Goal: Task Accomplishment & Management: Use online tool/utility

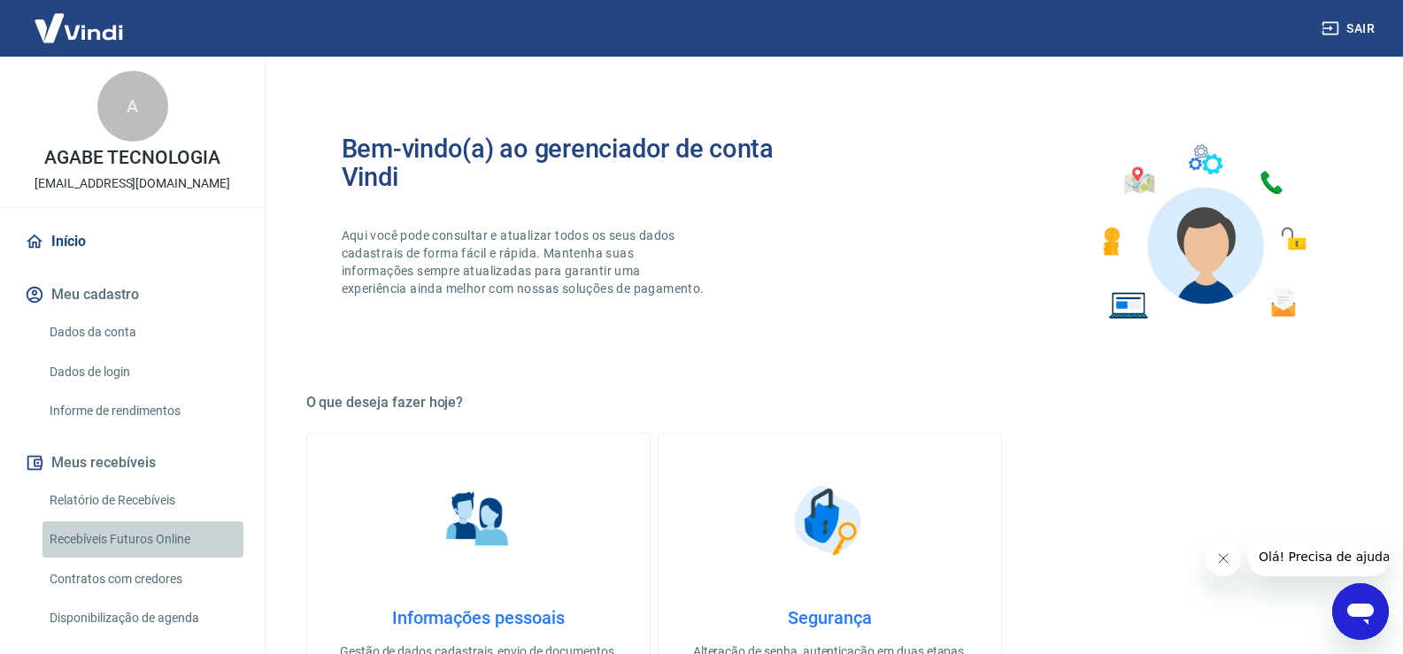
click at [170, 541] on link "Recebíveis Futuros Online" at bounding box center [142, 539] width 201 height 36
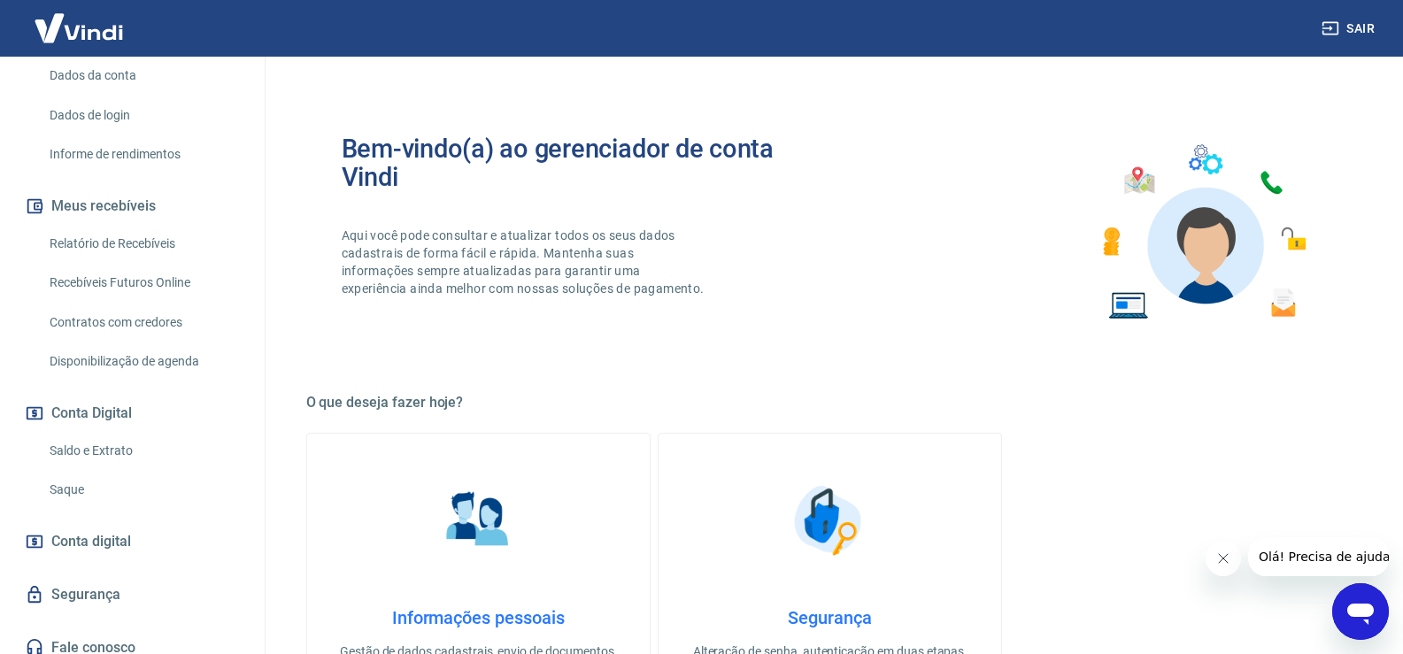
scroll to position [270, 0]
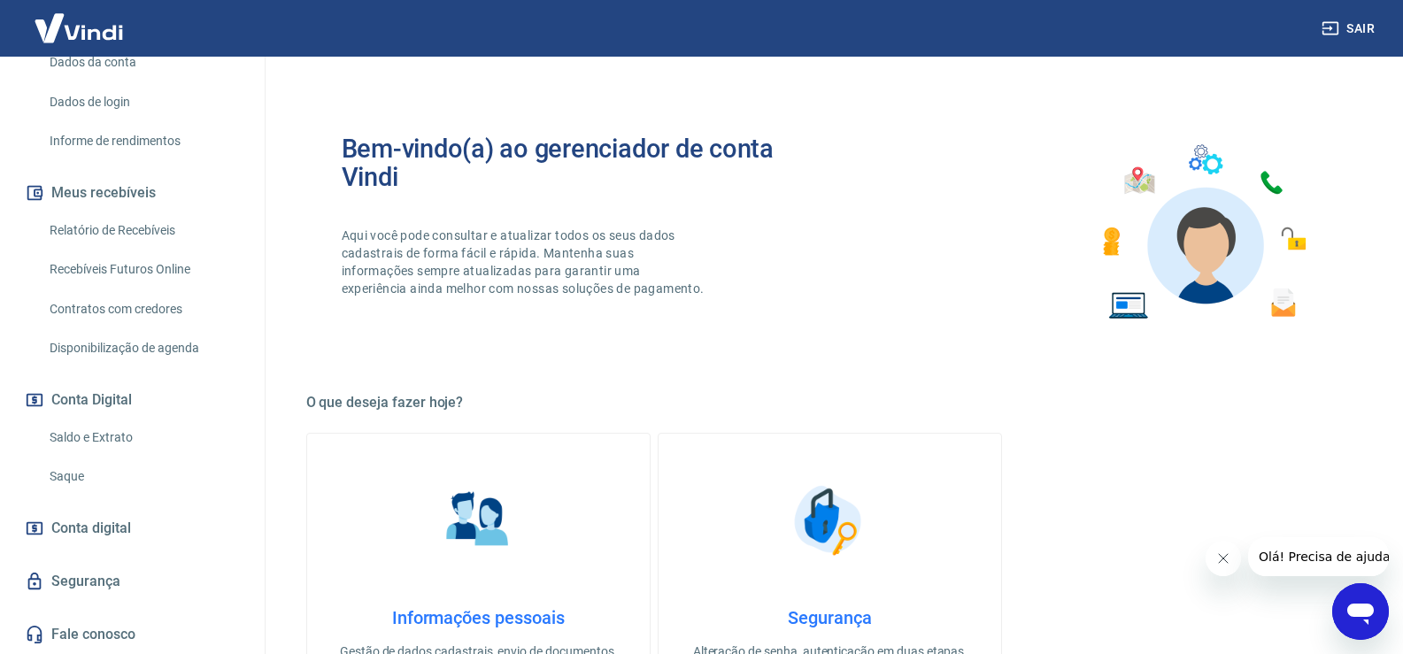
click at [120, 472] on link "Saque" at bounding box center [142, 477] width 201 height 36
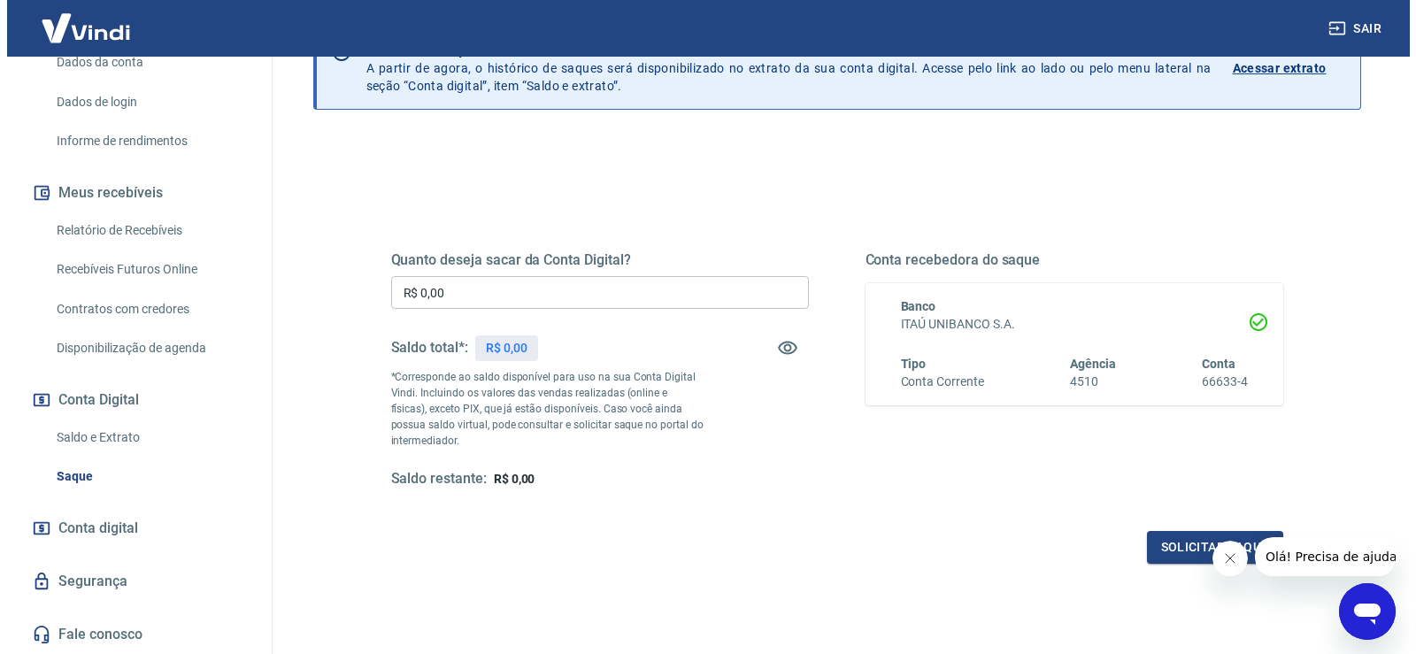
scroll to position [221, 0]
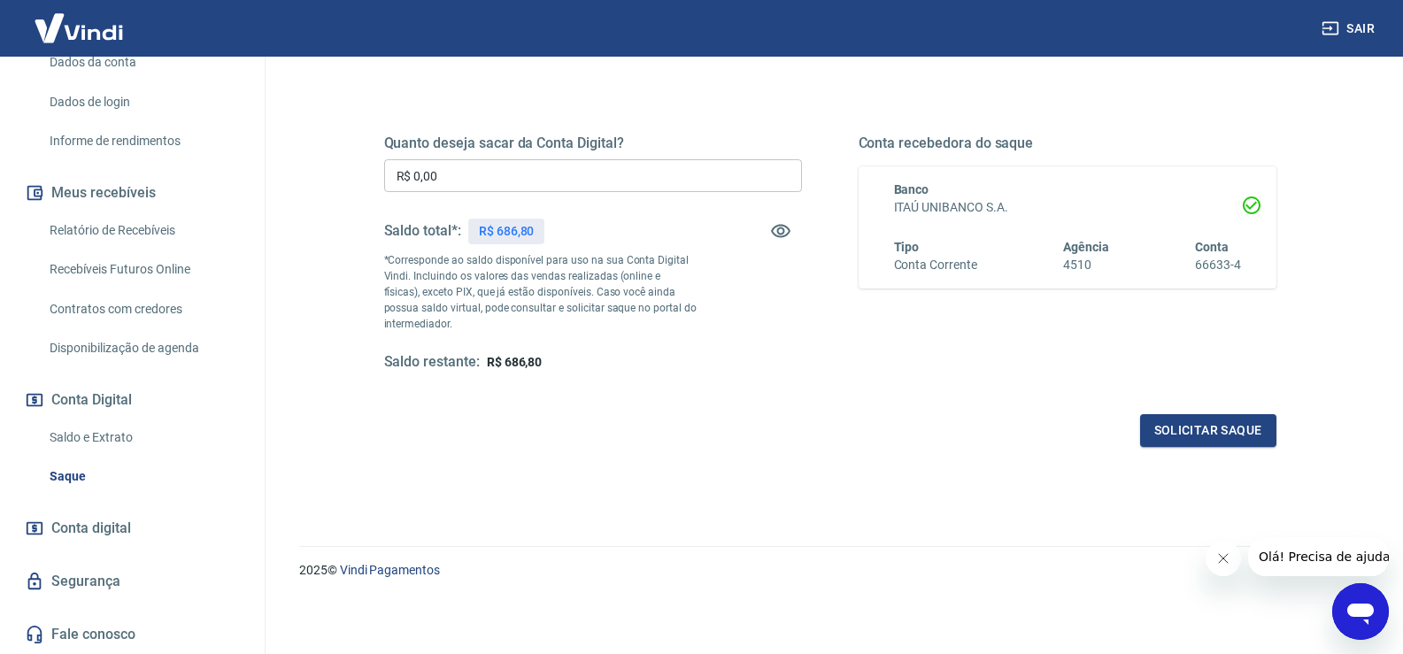
click at [517, 185] on input "R$ 0,00" at bounding box center [593, 175] width 418 height 33
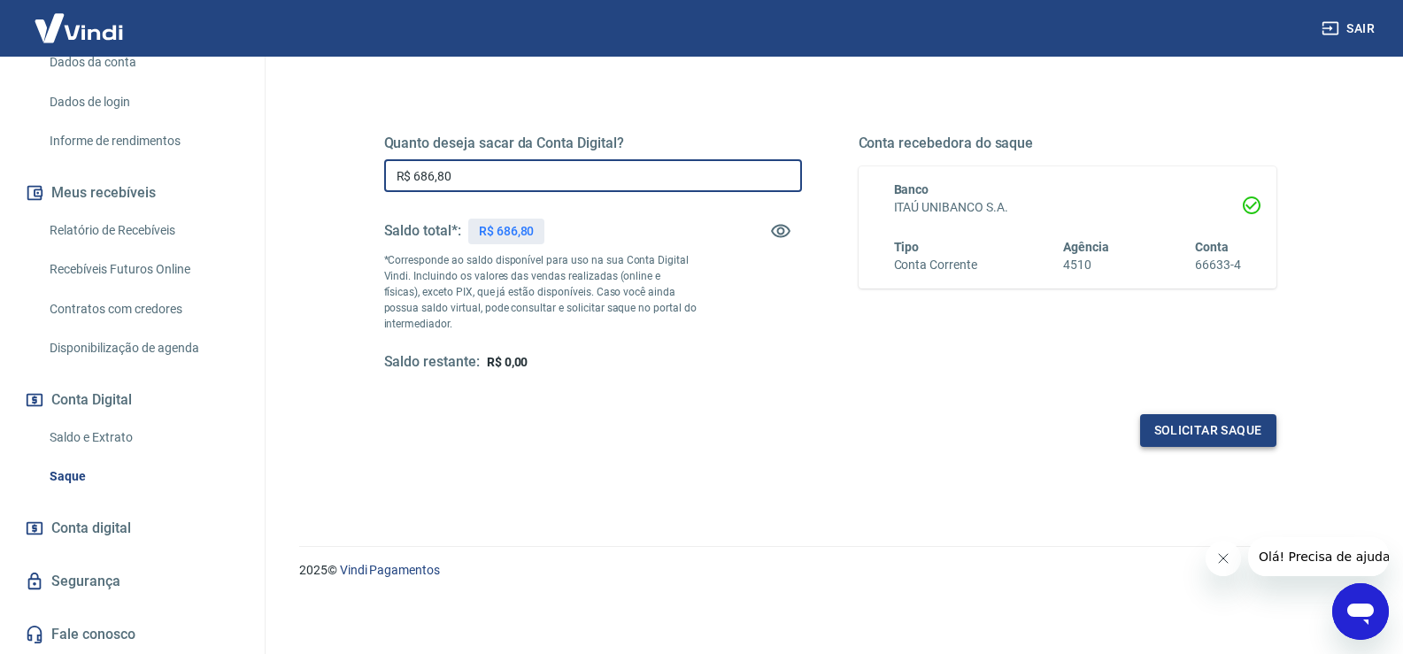
type input "R$ 686,80"
click at [1234, 445] on button "Solicitar saque" at bounding box center [1208, 430] width 136 height 33
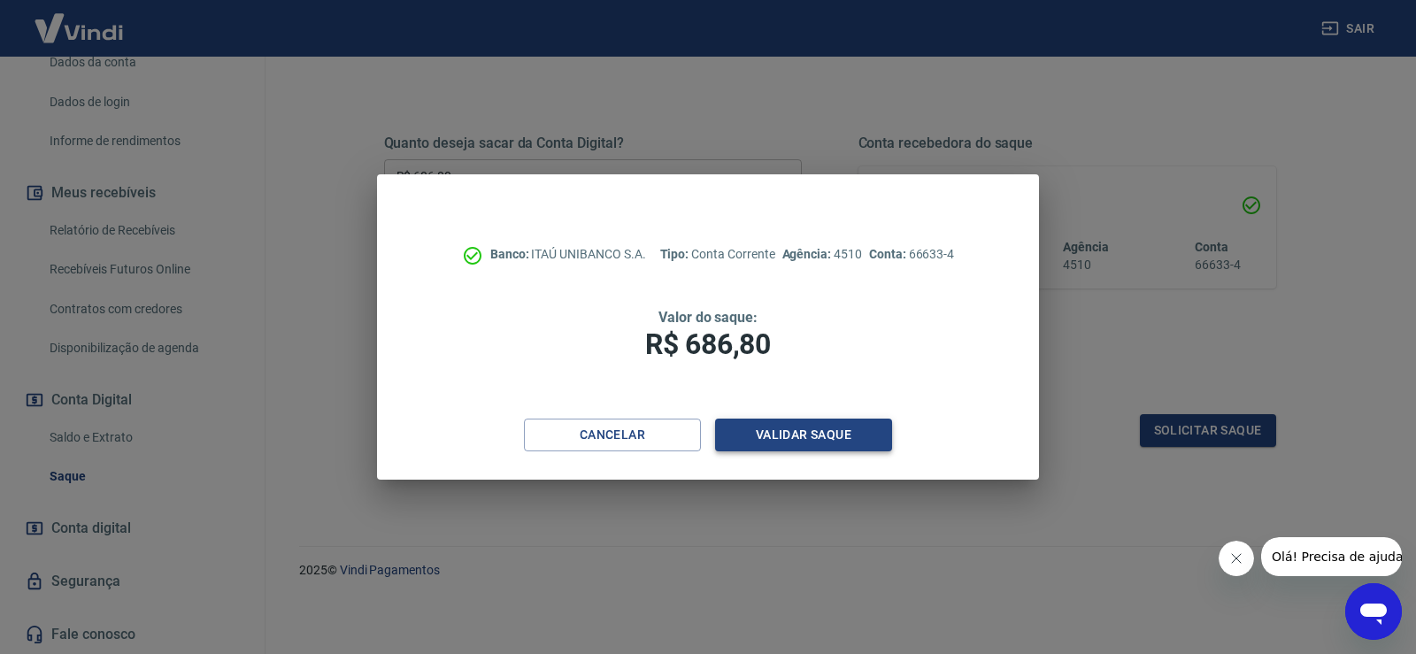
click at [874, 437] on button "Validar saque" at bounding box center [803, 435] width 177 height 33
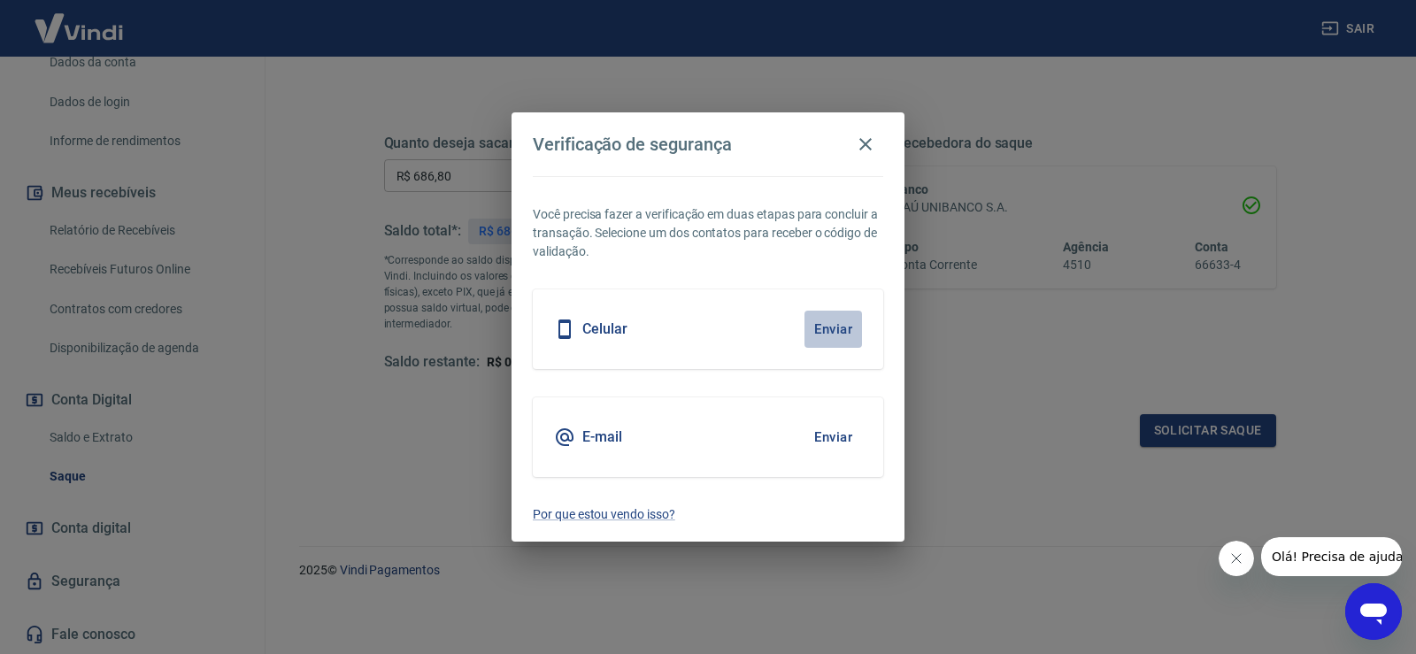
click at [844, 338] on button "Enviar" at bounding box center [834, 329] width 58 height 37
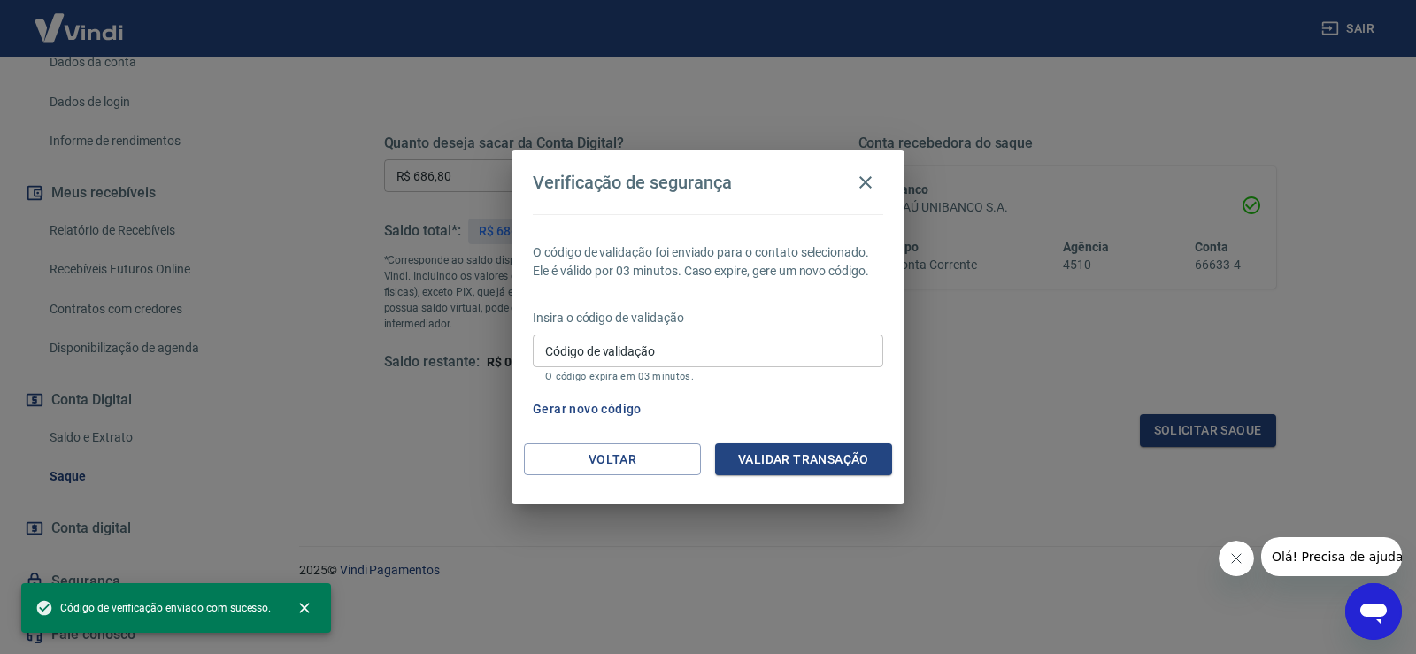
click at [672, 342] on input "Código de validação" at bounding box center [708, 351] width 351 height 33
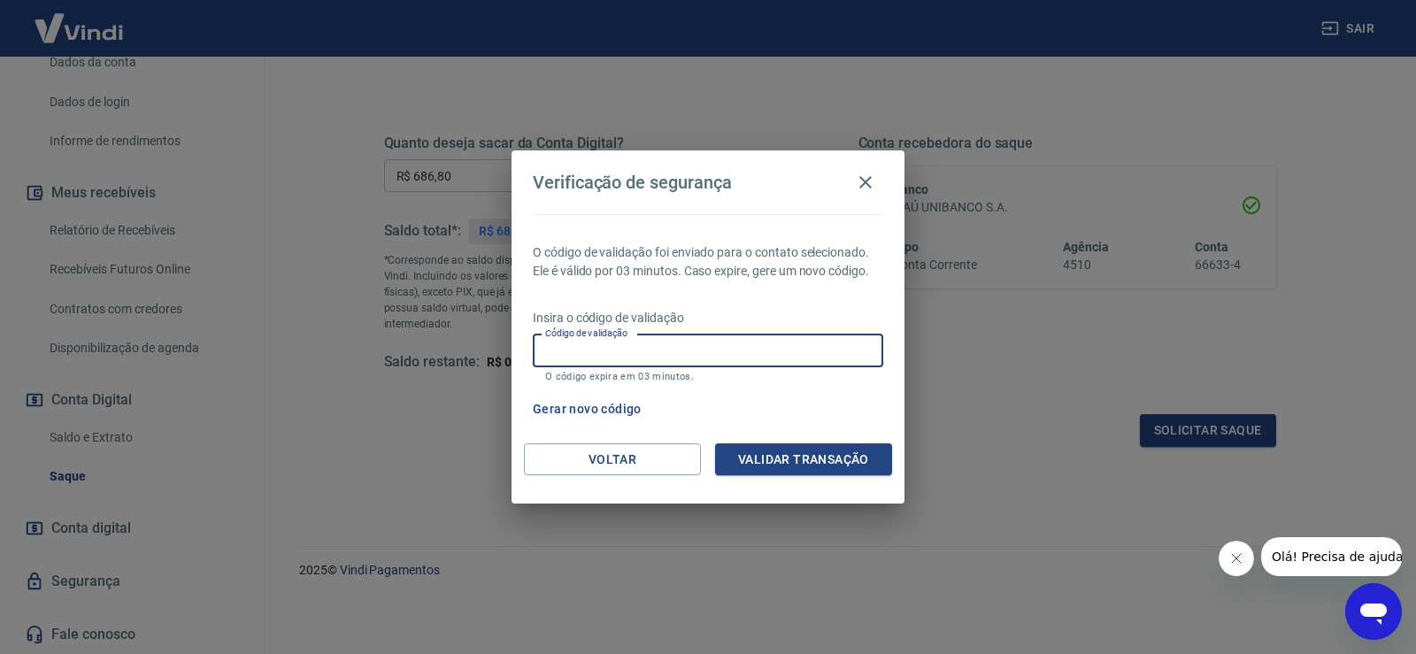
click at [569, 356] on input "Código de validação" at bounding box center [708, 351] width 351 height 33
type input "235946"
click at [825, 474] on button "Validar transação" at bounding box center [803, 459] width 177 height 33
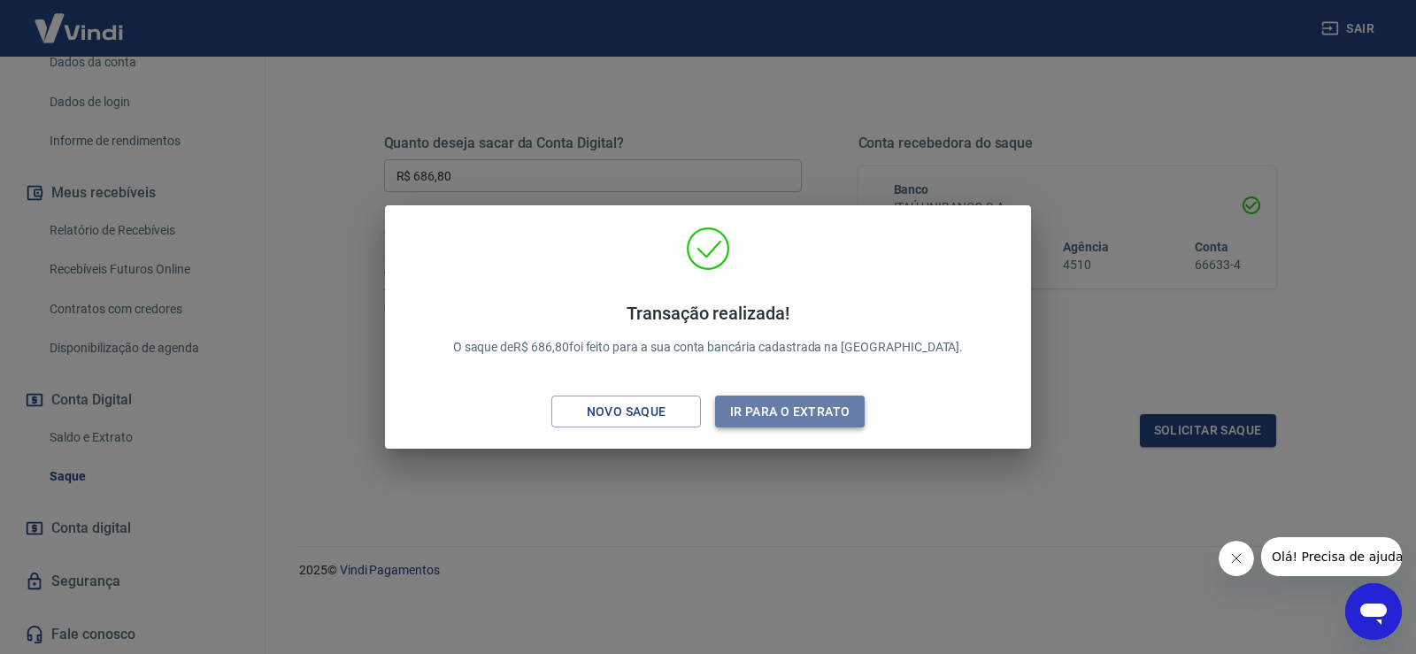
click at [798, 421] on button "Ir para o extrato" at bounding box center [790, 412] width 150 height 33
